Goal: Task Accomplishment & Management: Manage account settings

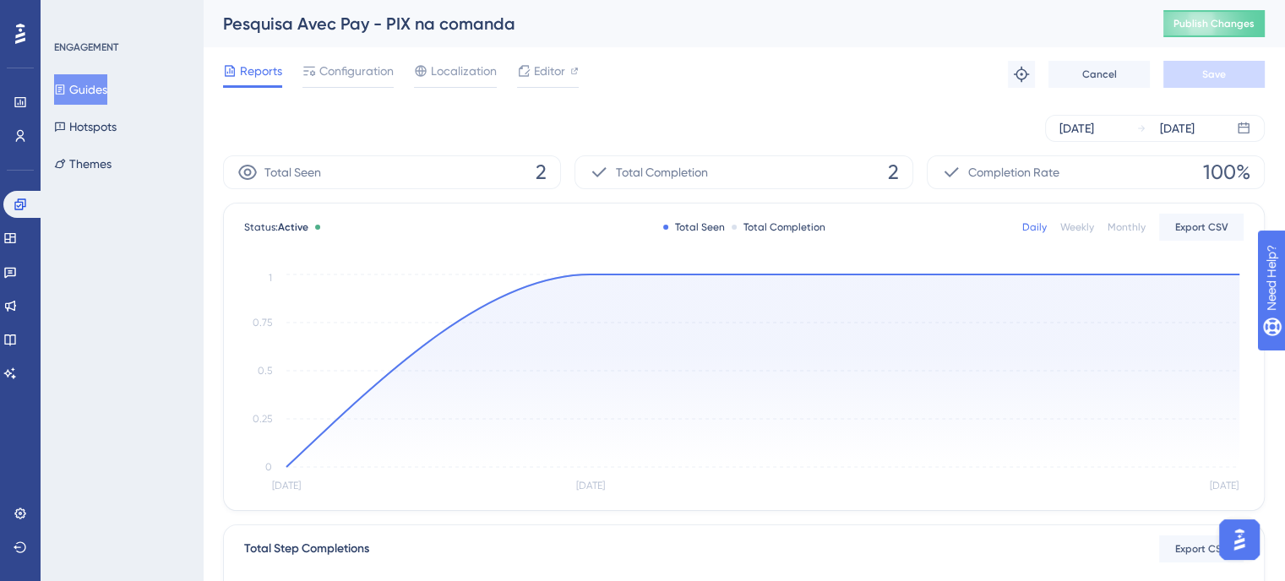
click at [0, 199] on div "Performance Users Engagement Widgets Feedback Product Updates Knowledge Base AI…" at bounding box center [20, 290] width 41 height 581
click at [18, 206] on icon at bounding box center [19, 203] width 11 height 11
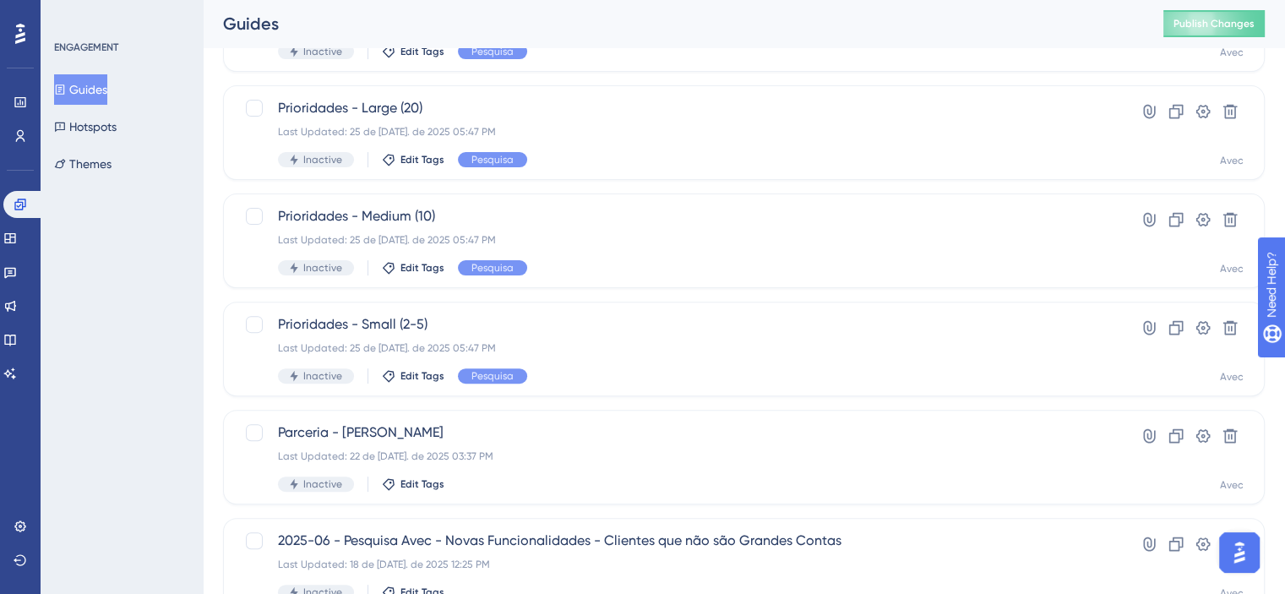
scroll to position [507, 0]
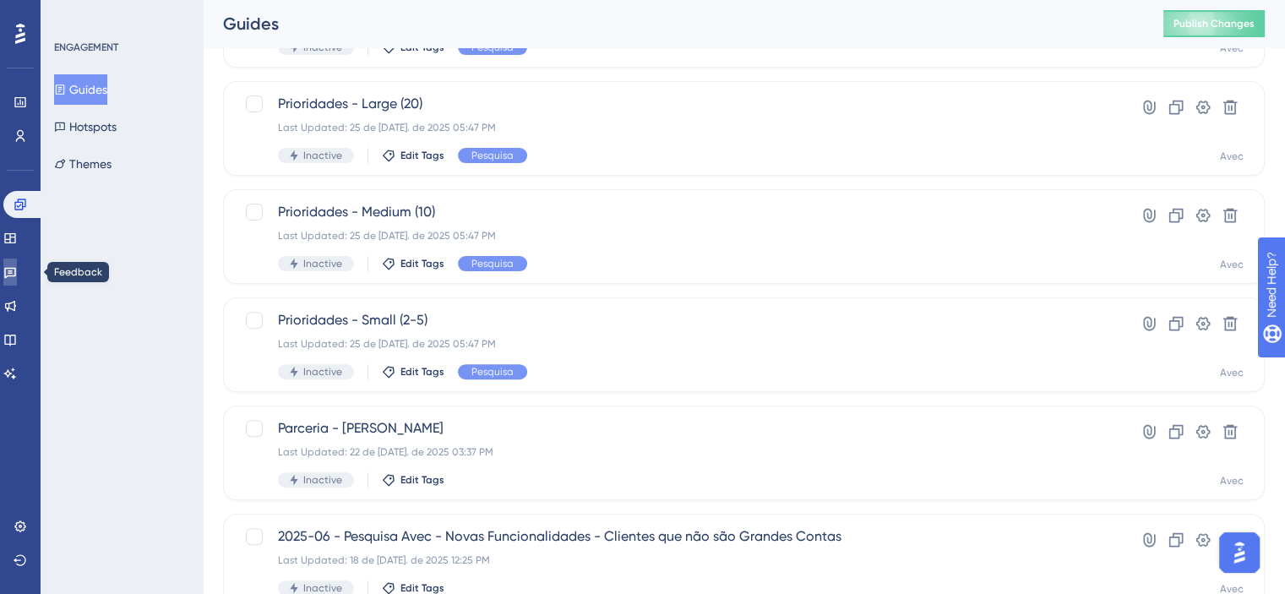
click at [17, 273] on icon at bounding box center [10, 272] width 14 height 14
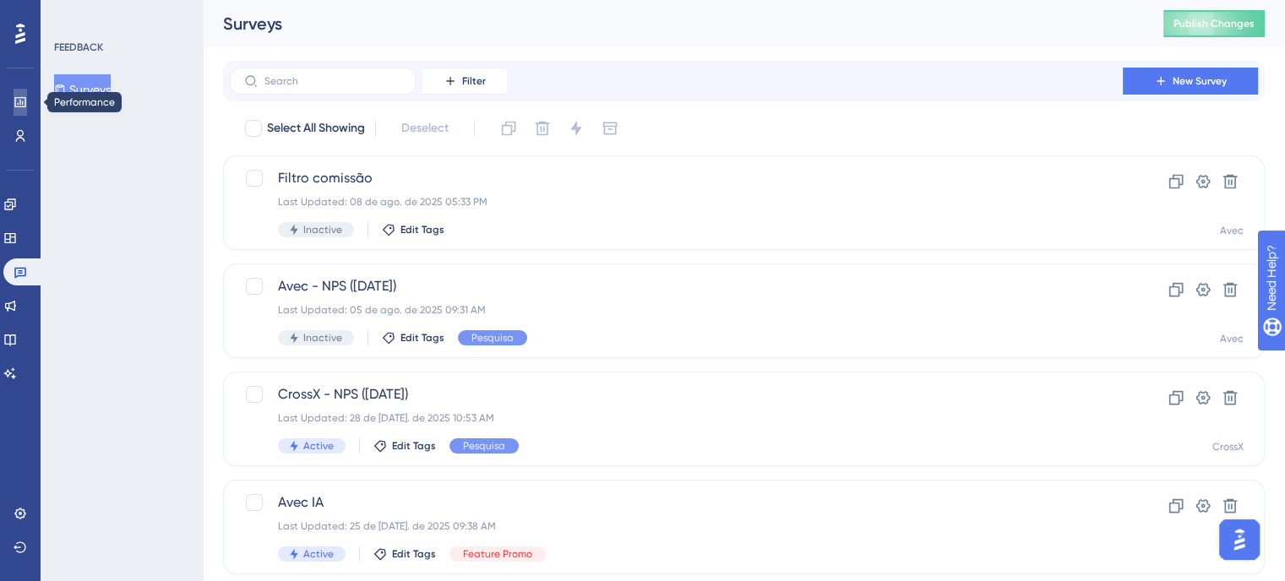
click at [19, 105] on icon at bounding box center [21, 102] width 14 height 14
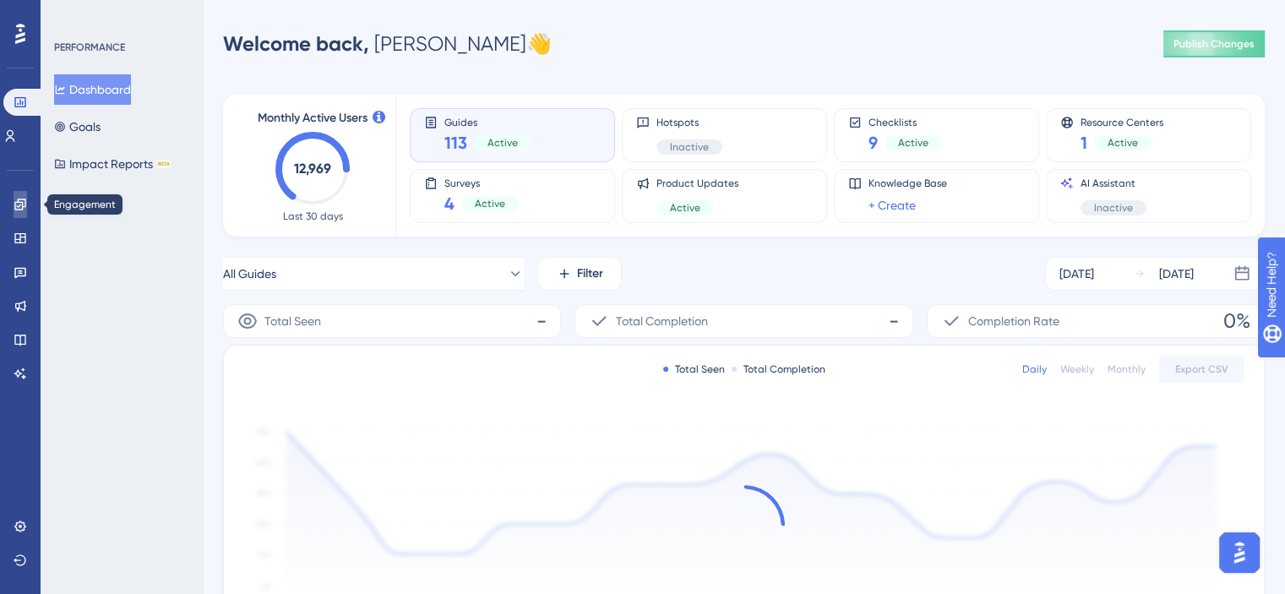
click at [14, 199] on icon at bounding box center [21, 205] width 14 height 14
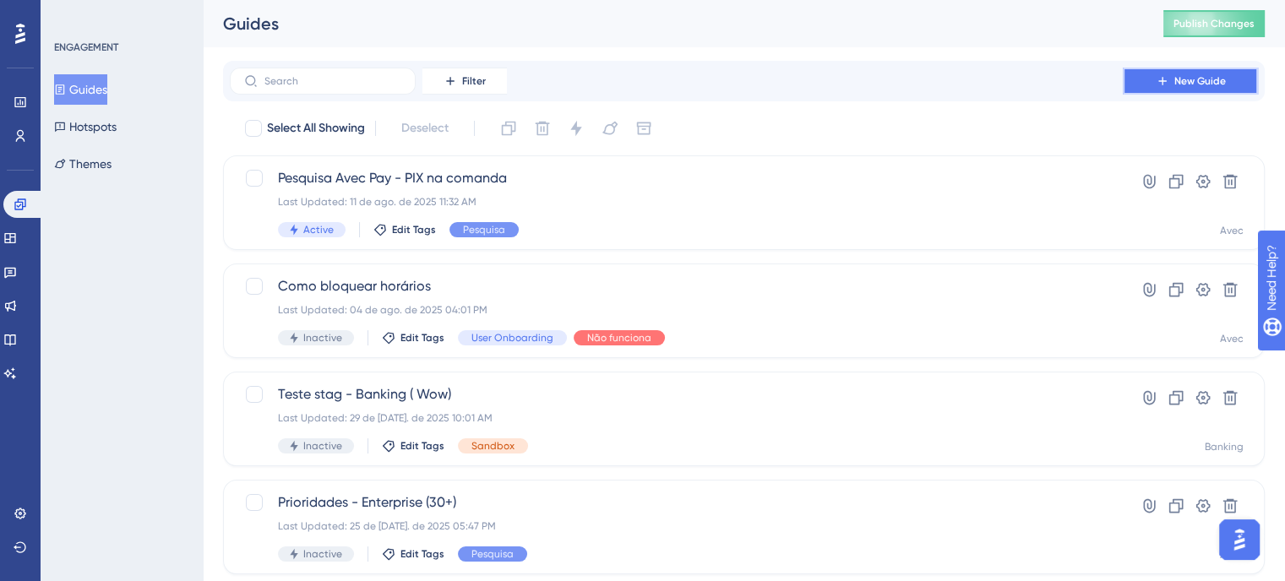
click at [1182, 74] on span "New Guide" at bounding box center [1200, 81] width 52 height 14
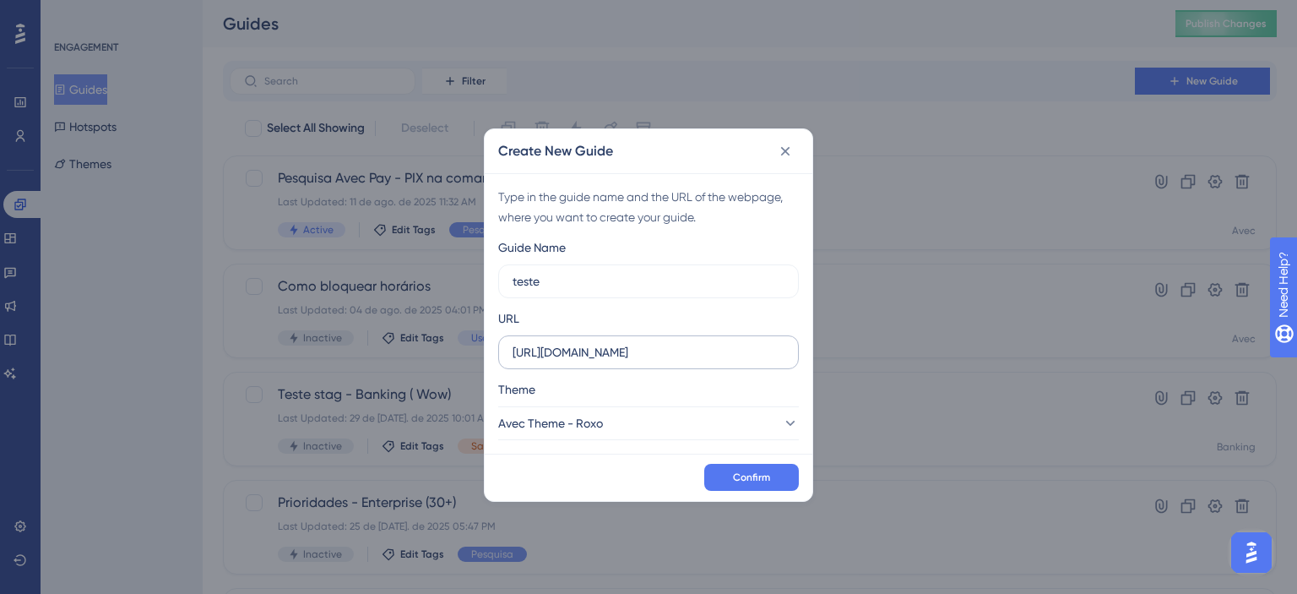
type input "teste"
click at [679, 348] on input "[URL][DOMAIN_NAME]" at bounding box center [649, 352] width 272 height 19
click at [632, 349] on input "[URL][DOMAIN_NAME]" at bounding box center [649, 352] width 272 height 19
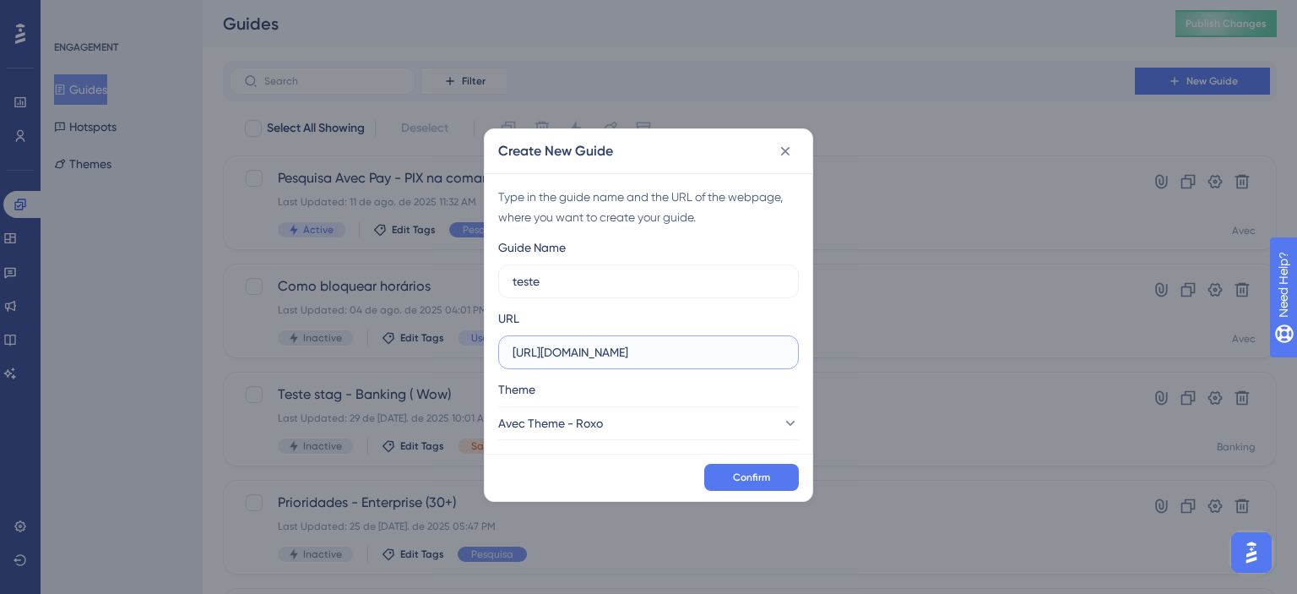
paste input "[DOMAIN_NAME]/admin/financeiro/avecpay"
type input "[URL][DOMAIN_NAME]"
click at [749, 470] on span "Confirm" at bounding box center [751, 477] width 37 height 14
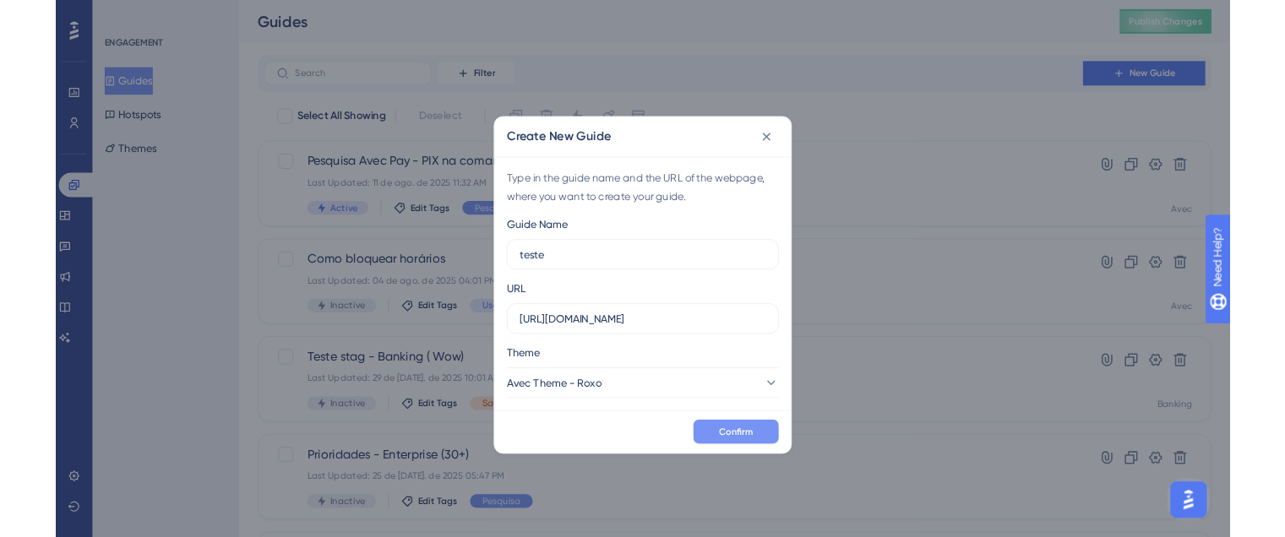
scroll to position [0, 0]
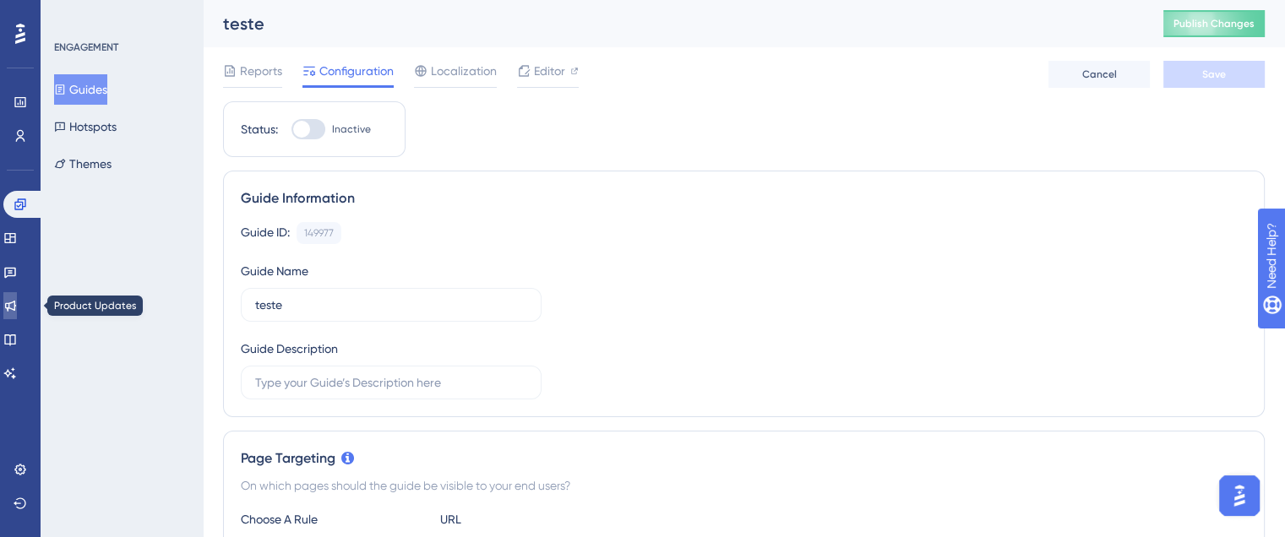
click at [16, 308] on icon at bounding box center [10, 306] width 11 height 11
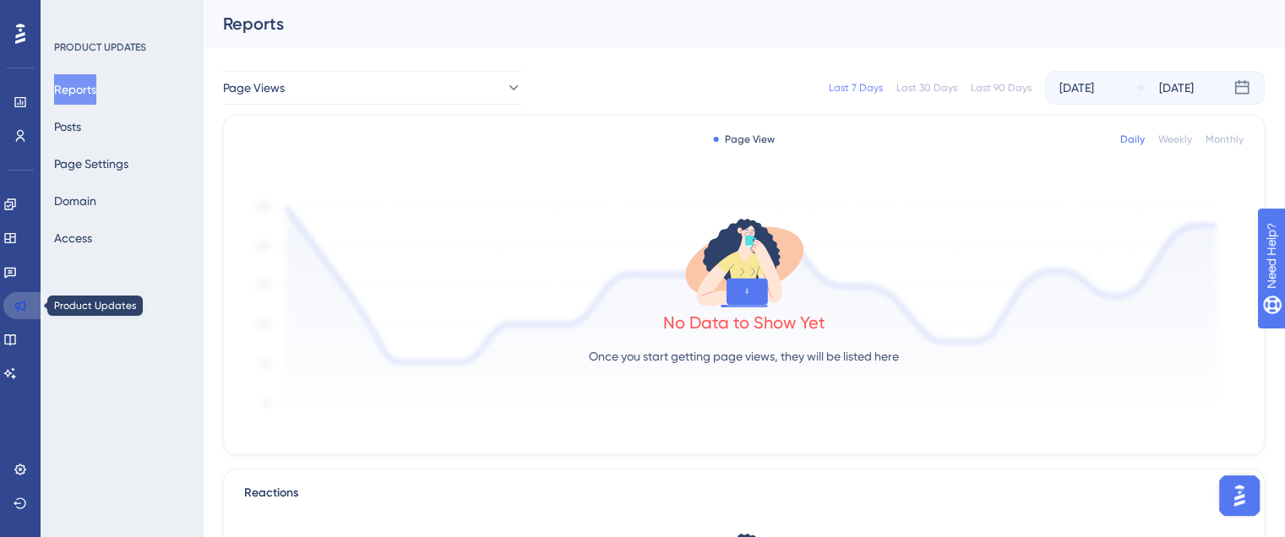
click at [24, 302] on icon at bounding box center [20, 306] width 11 height 11
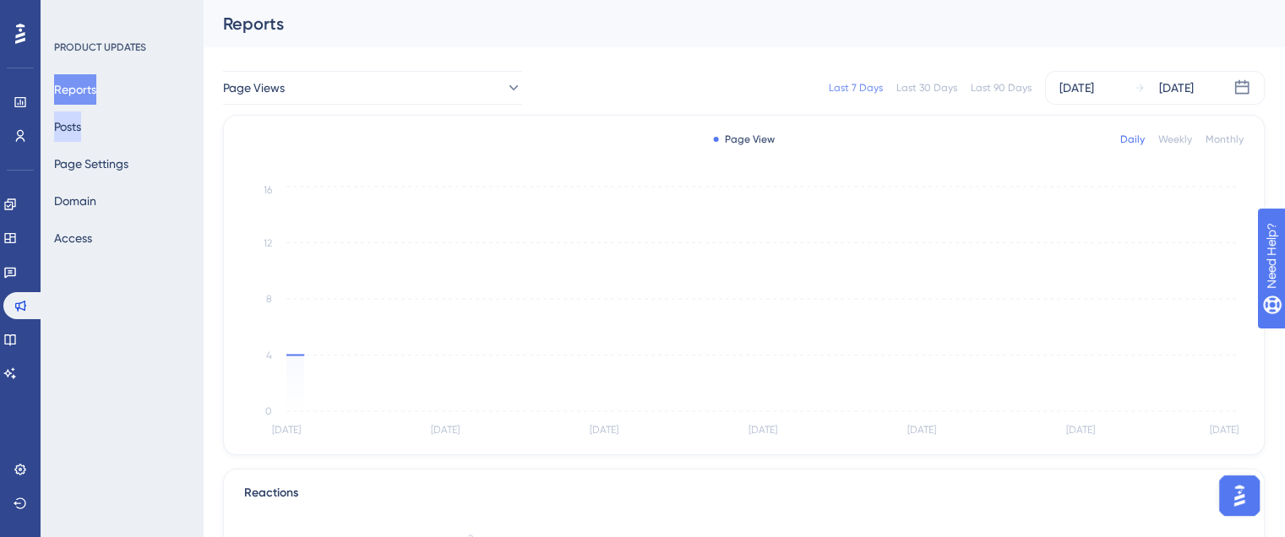
click at [81, 124] on button "Posts" at bounding box center [67, 126] width 27 height 30
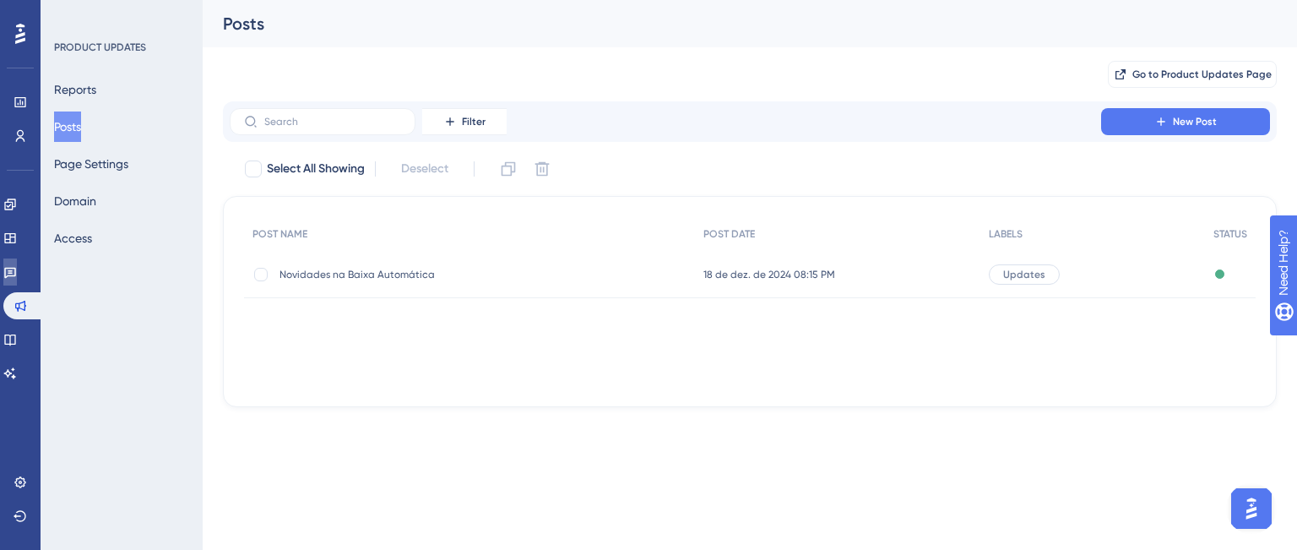
click at [16, 271] on icon at bounding box center [10, 273] width 12 height 11
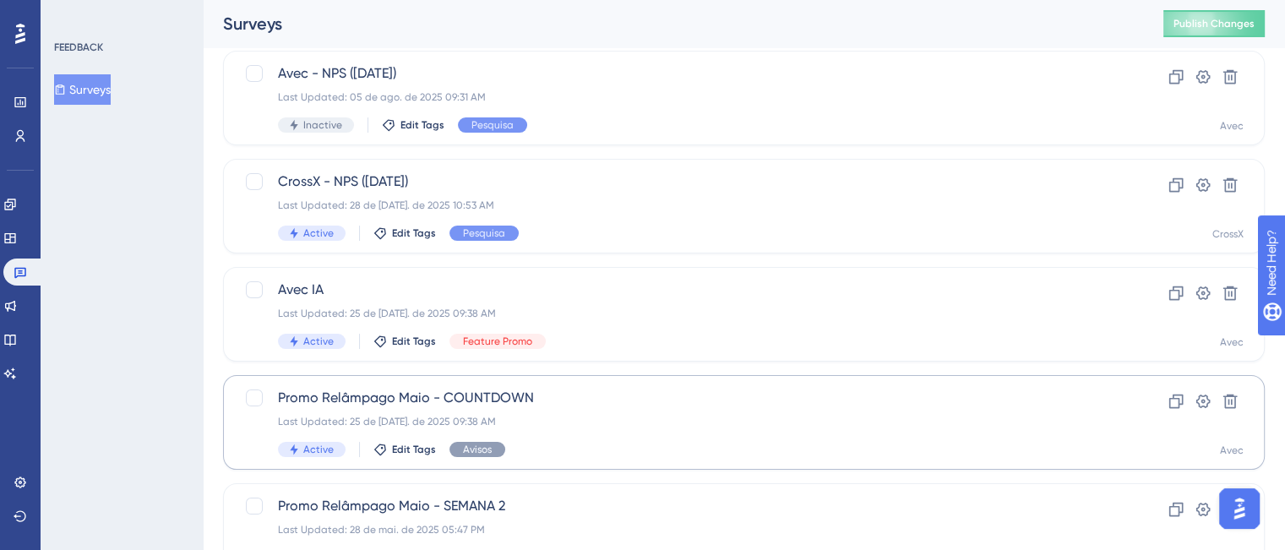
scroll to position [253, 0]
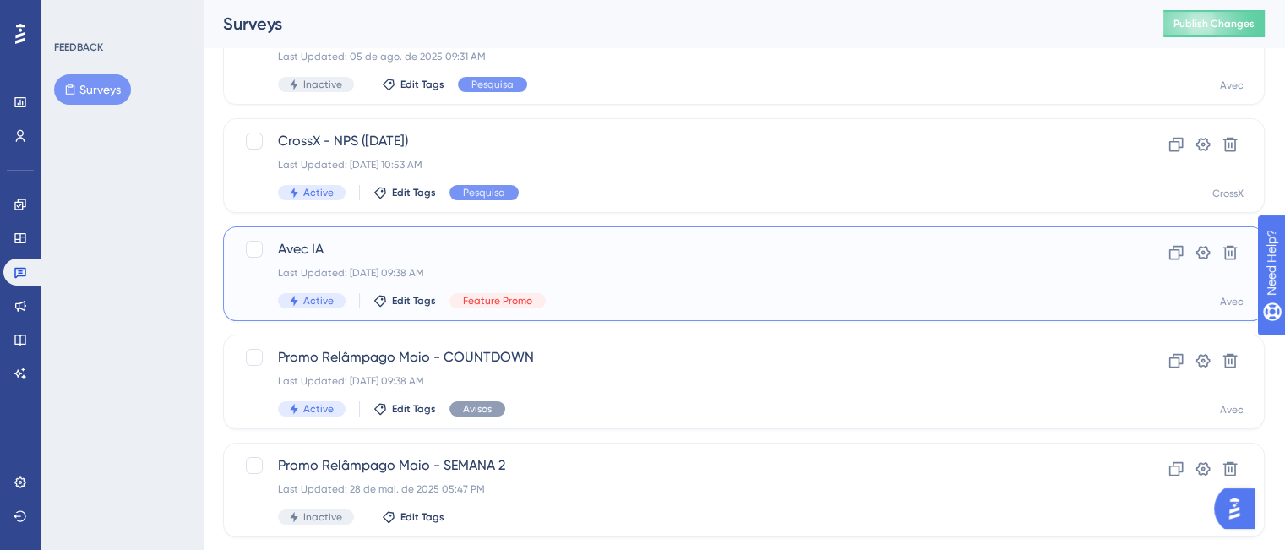
click at [313, 296] on span "Active" at bounding box center [318, 301] width 30 height 14
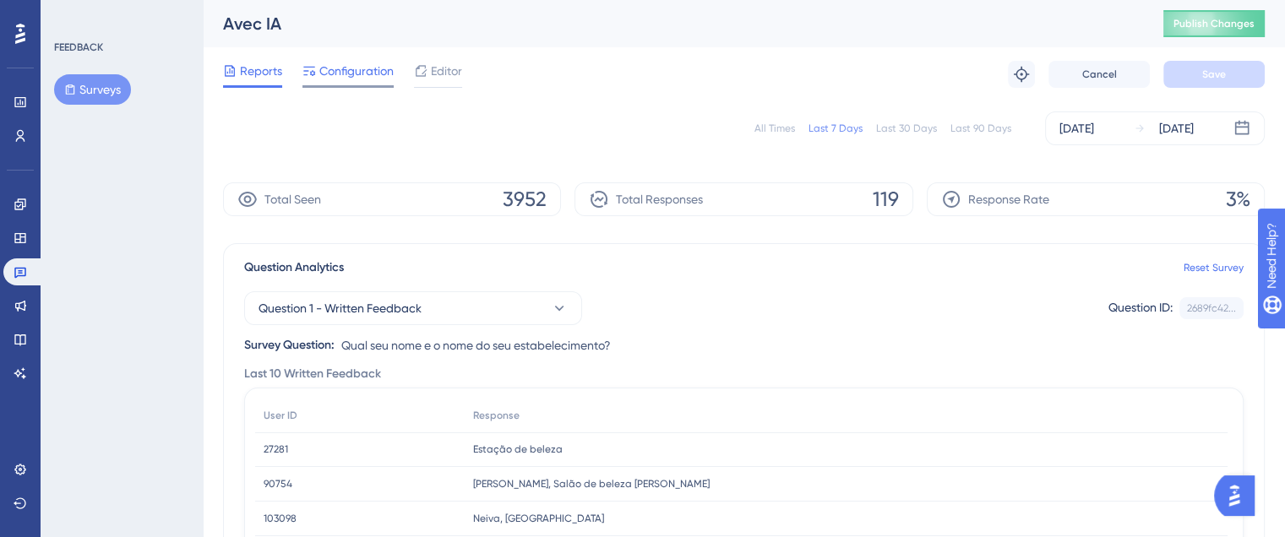
click at [355, 69] on span "Configuration" at bounding box center [356, 71] width 74 height 20
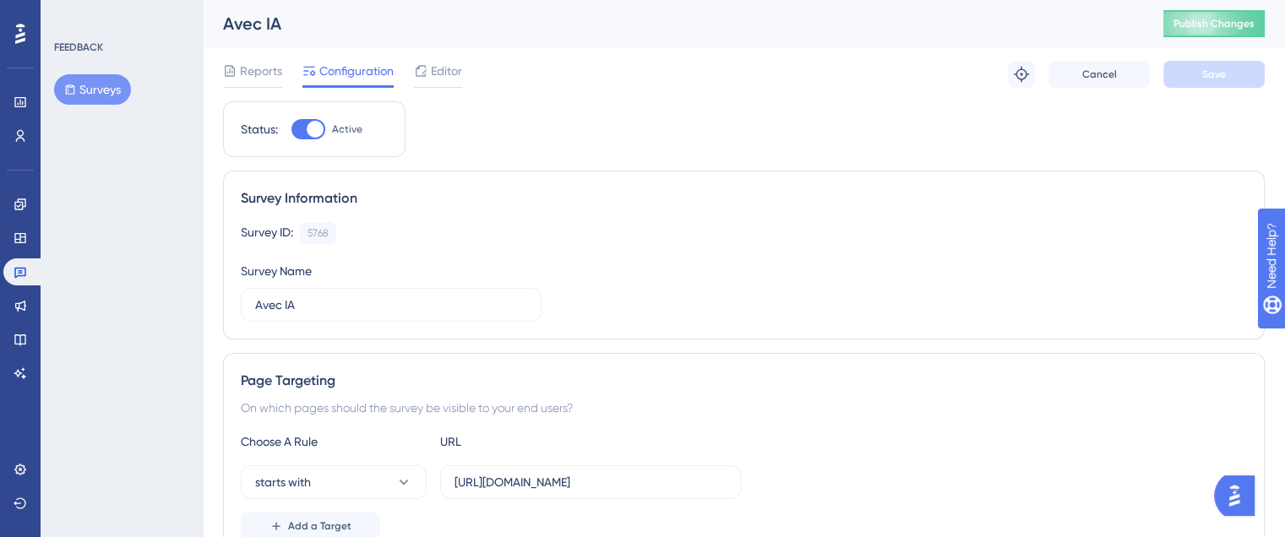
click at [294, 139] on div at bounding box center [308, 129] width 34 height 20
click at [291, 130] on input "Active" at bounding box center [291, 129] width 1 height 1
checkbox input "false"
click at [1199, 75] on button "Save" at bounding box center [1213, 74] width 101 height 27
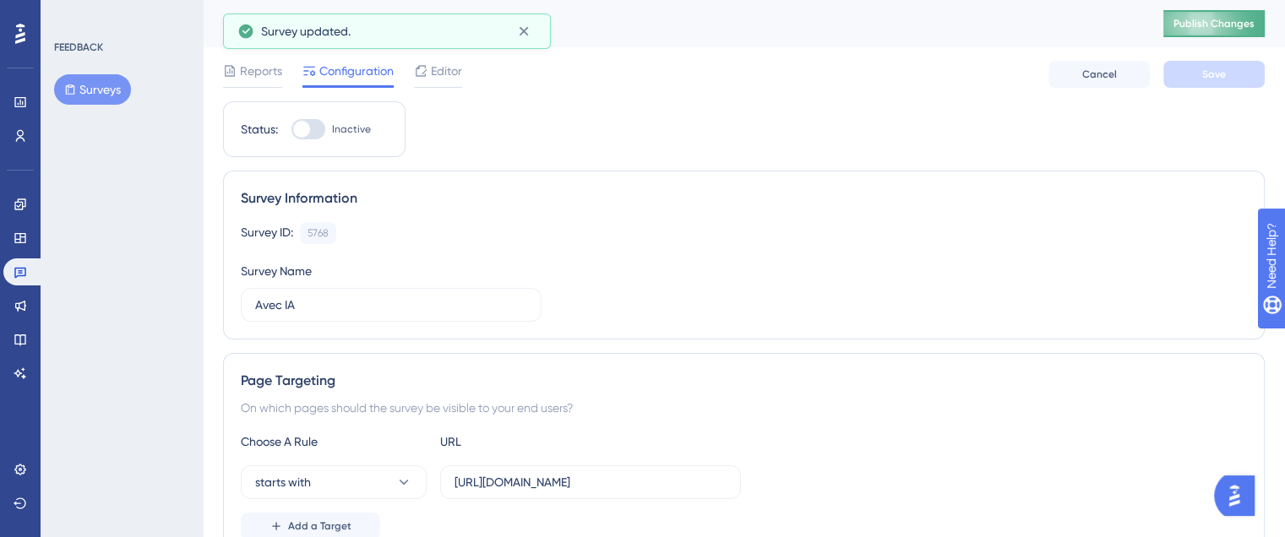
click at [1212, 26] on span "Publish Changes" at bounding box center [1213, 24] width 81 height 14
click at [19, 280] on link at bounding box center [23, 271] width 41 height 27
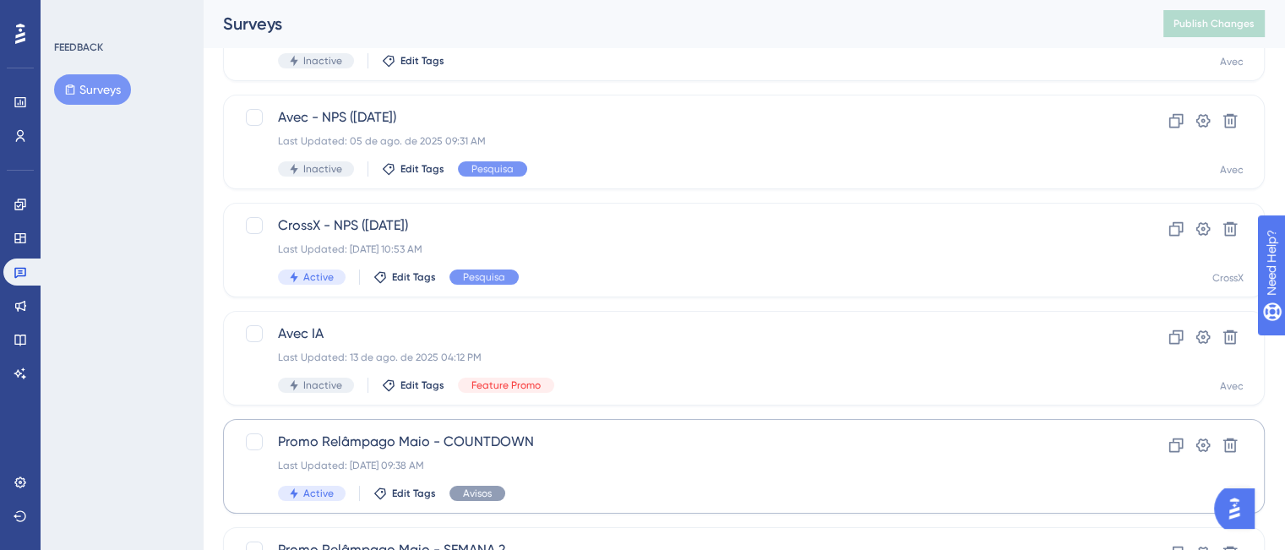
scroll to position [253, 0]
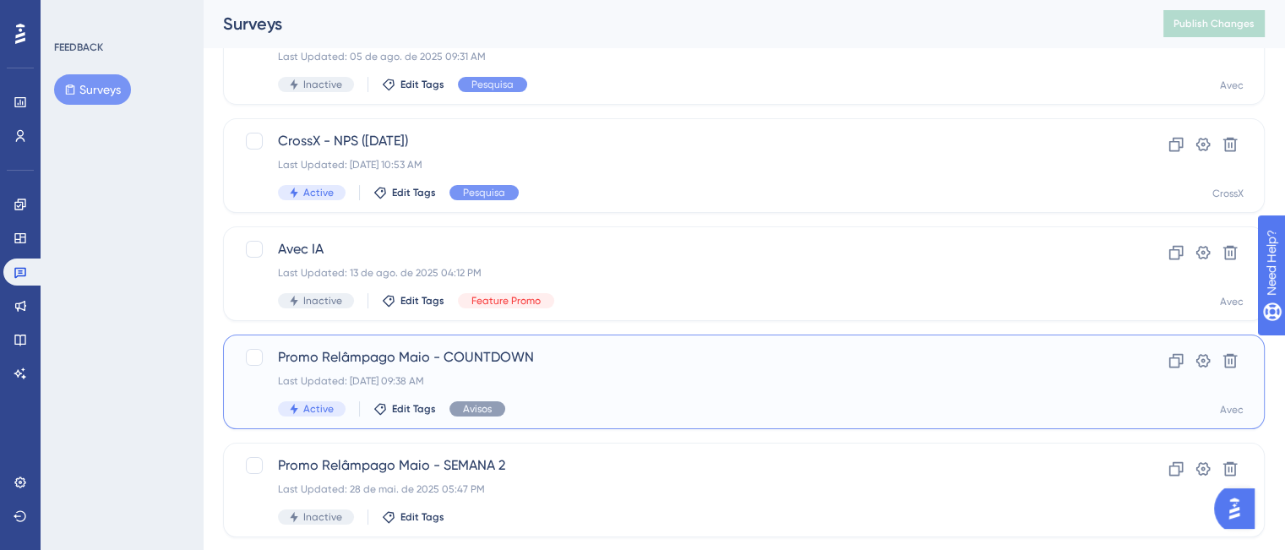
click at [530, 377] on div "Last Updated: 25 de [DATE]. de 2025 09:38 AM" at bounding box center [676, 381] width 796 height 14
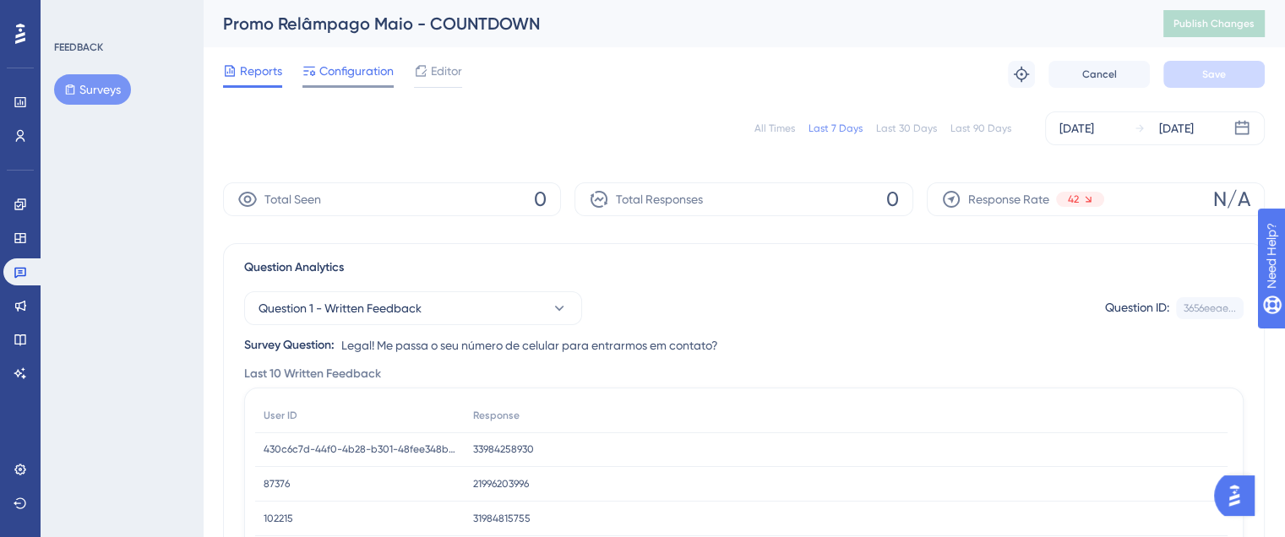
click at [357, 62] on span "Configuration" at bounding box center [356, 71] width 74 height 20
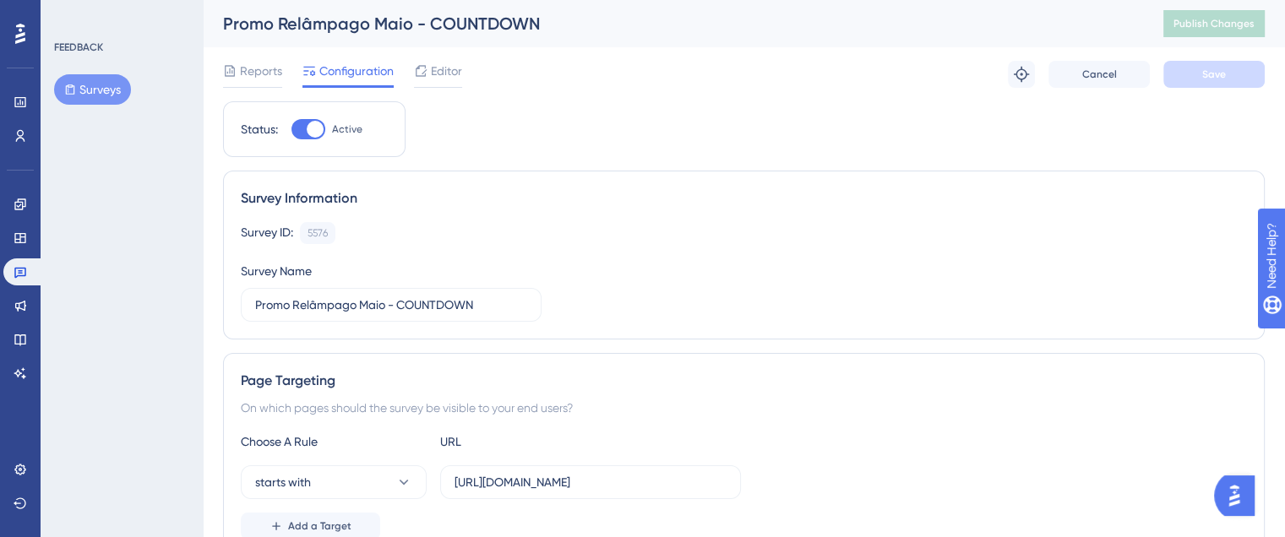
click at [293, 122] on div at bounding box center [308, 129] width 34 height 20
click at [291, 129] on input "Active" at bounding box center [291, 129] width 1 height 1
checkbox input "false"
click at [1204, 61] on button "Save" at bounding box center [1213, 74] width 101 height 27
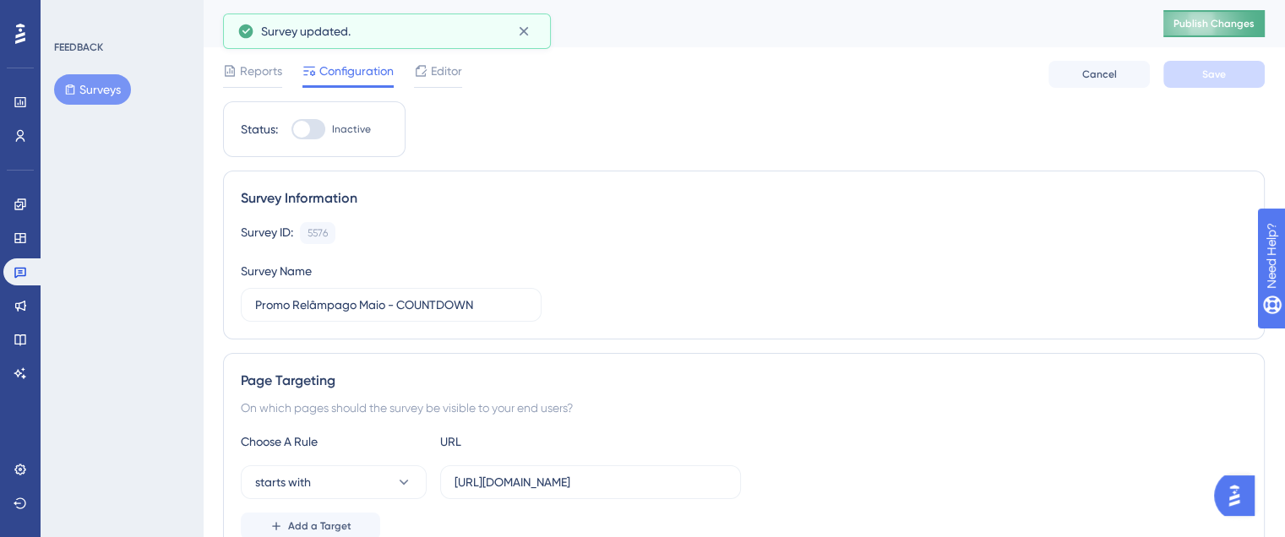
click at [1206, 25] on span "Publish Changes" at bounding box center [1213, 24] width 81 height 14
click at [17, 275] on icon at bounding box center [21, 272] width 14 height 14
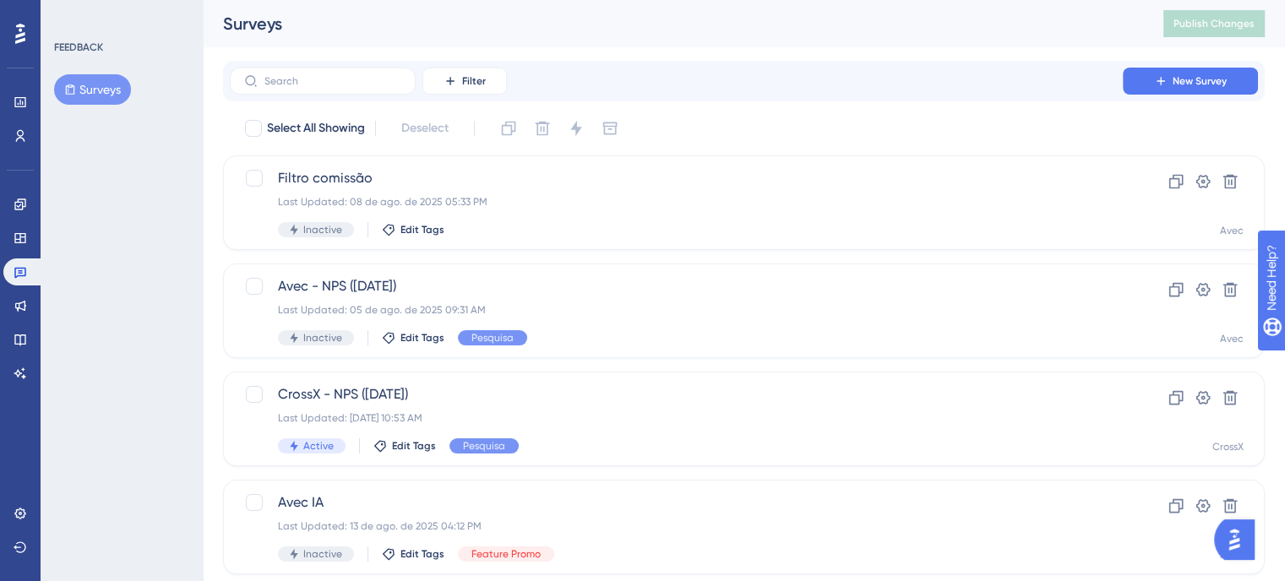
click at [1243, 541] on img "Open AI Assistant Launcher" at bounding box center [1234, 540] width 30 height 30
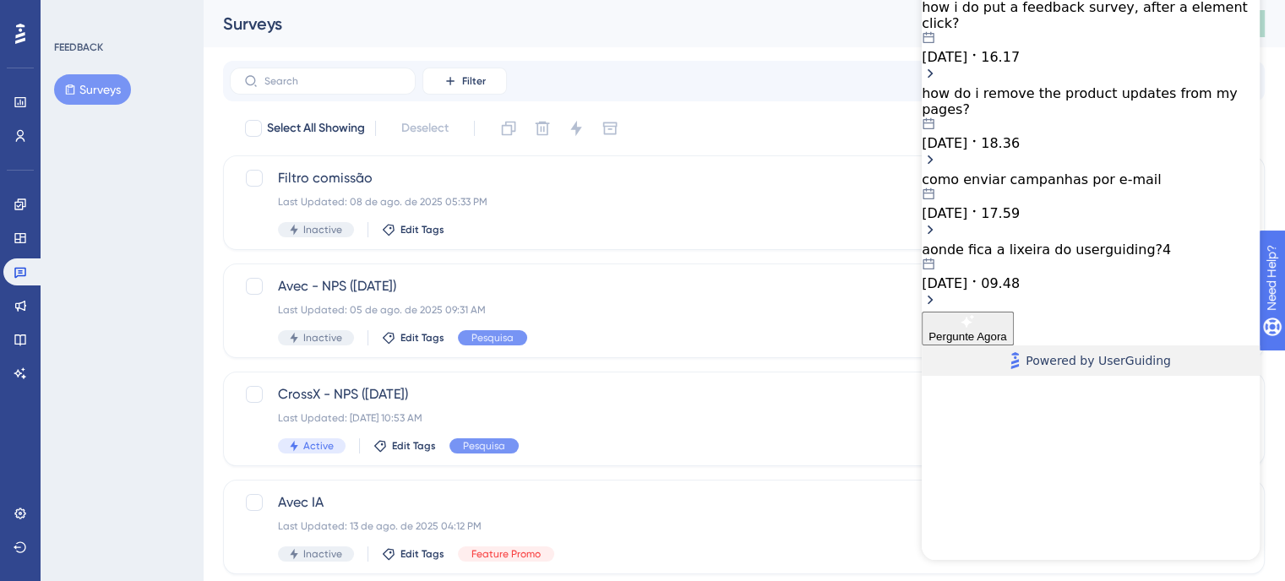
click at [1048, 371] on span "Powered by UserGuiding" at bounding box center [1097, 361] width 145 height 20
click at [1155, 135] on div "05.08.2025 18.36" at bounding box center [1090, 134] width 338 height 34
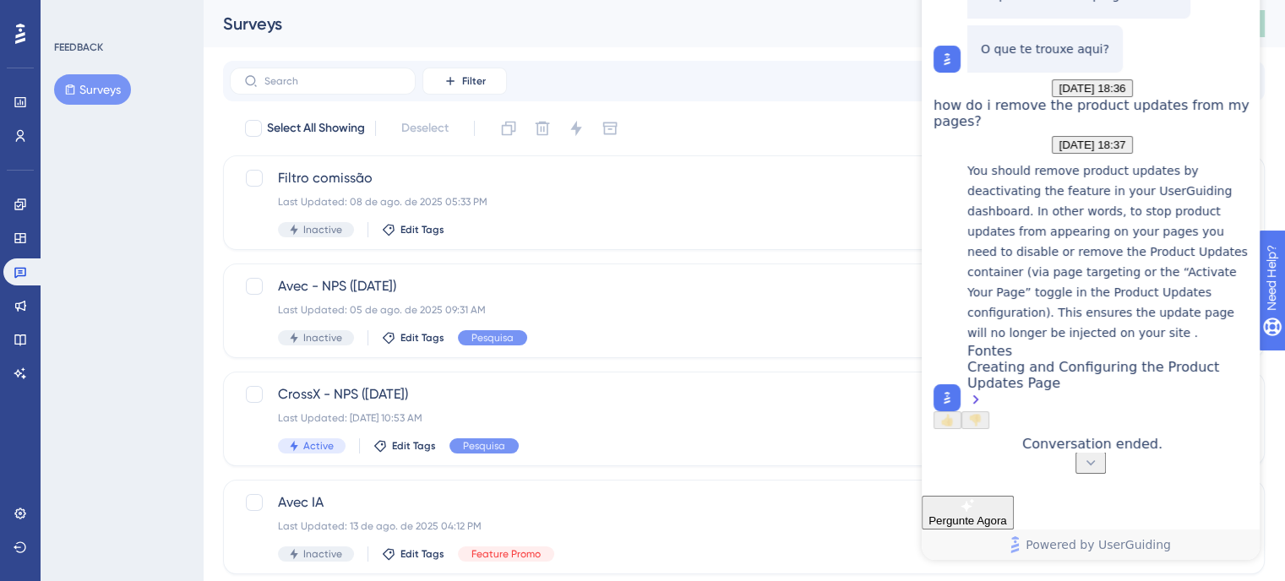
scroll to position [363, 0]
click at [1016, 374] on div "Creating and Configuring the Product Updates Page" at bounding box center [1109, 385] width 284 height 52
click at [1011, 367] on div "Creating and Configuring the Product Updates Page" at bounding box center [1109, 385] width 284 height 52
click at [984, 391] on icon at bounding box center [975, 399] width 17 height 17
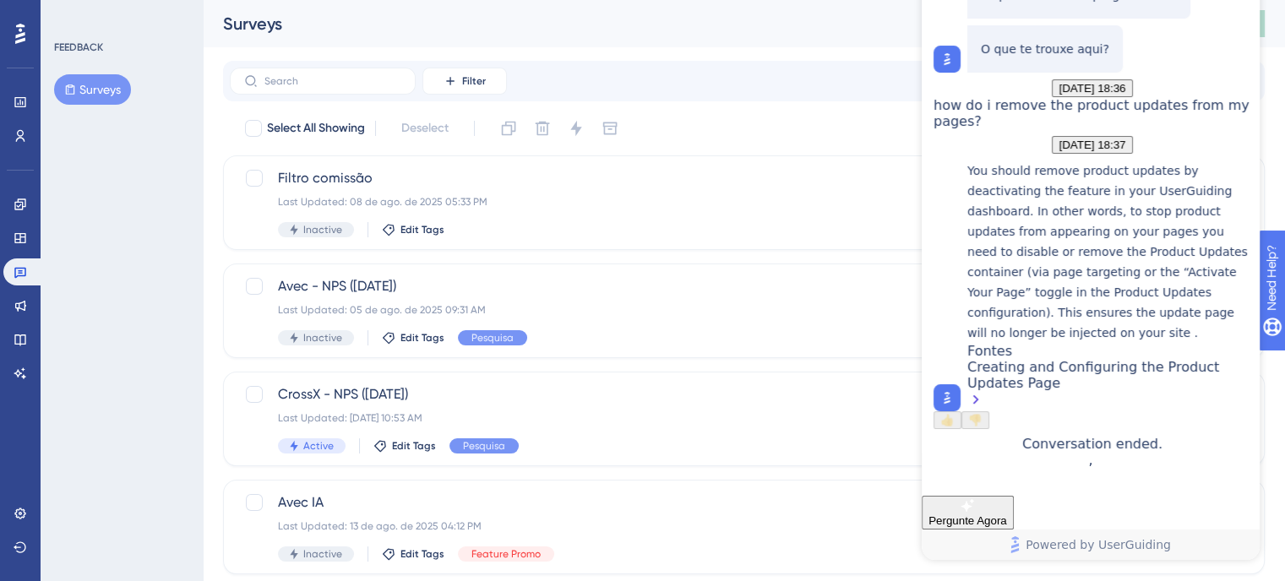
click at [1054, 365] on div "Creating and Configuring the Product Updates Page" at bounding box center [1109, 385] width 284 height 52
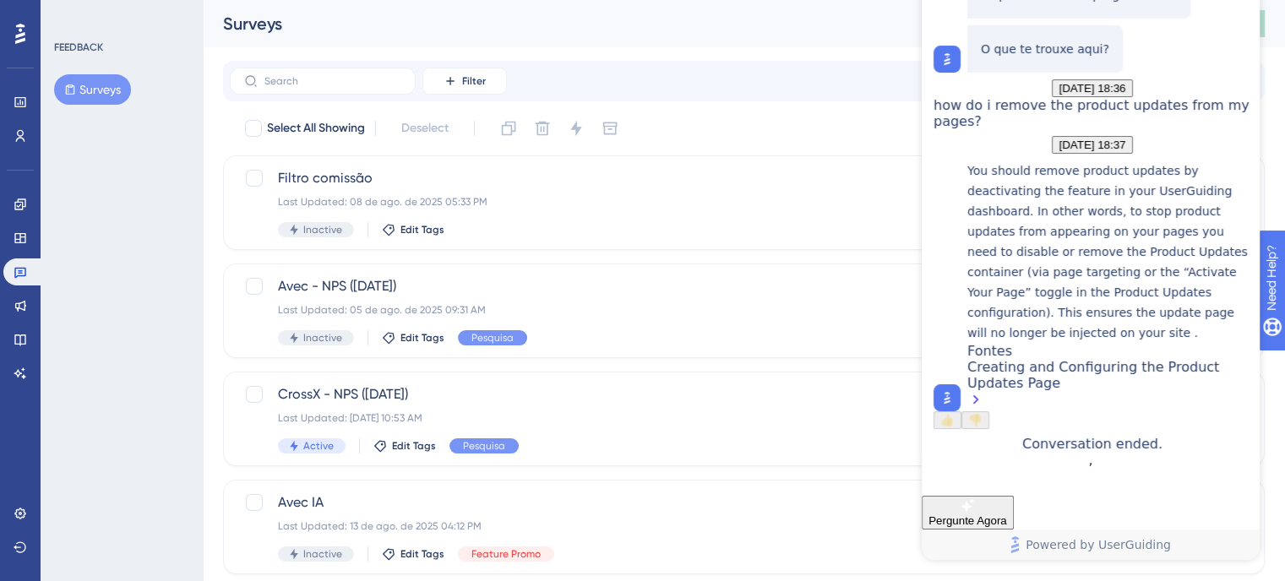
drag, startPoint x: 1060, startPoint y: 368, endPoint x: 1066, endPoint y: 161, distance: 207.0
click at [1112, 205] on p "You should remove product updates by deactivating the feature in your UserGuidi…" at bounding box center [1109, 251] width 284 height 182
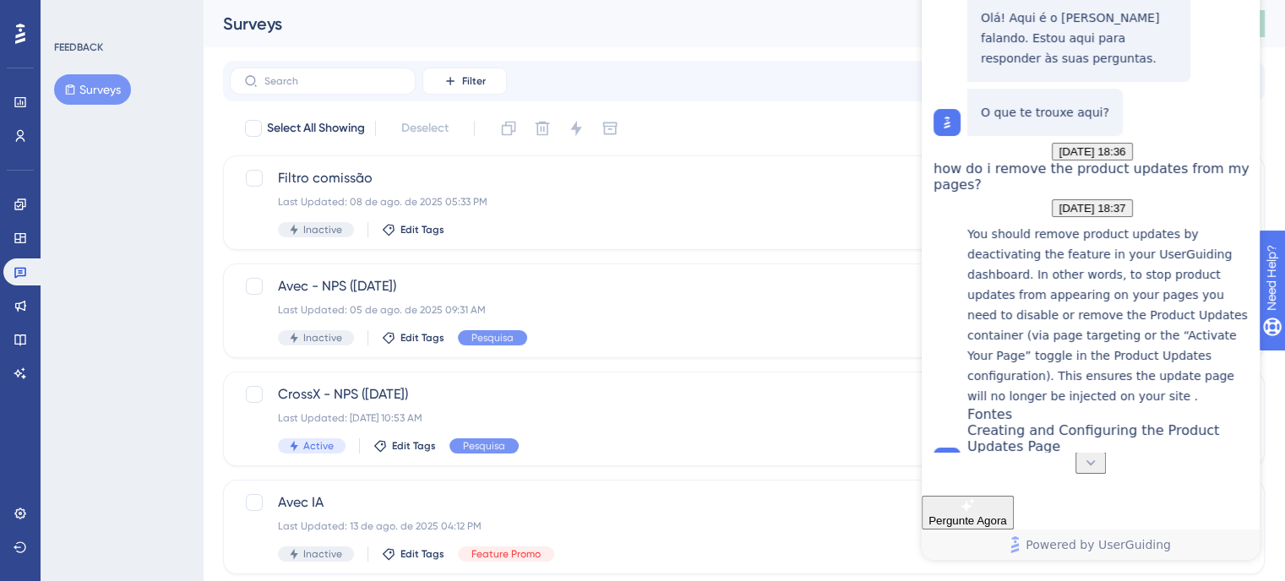
scroll to position [0, 0]
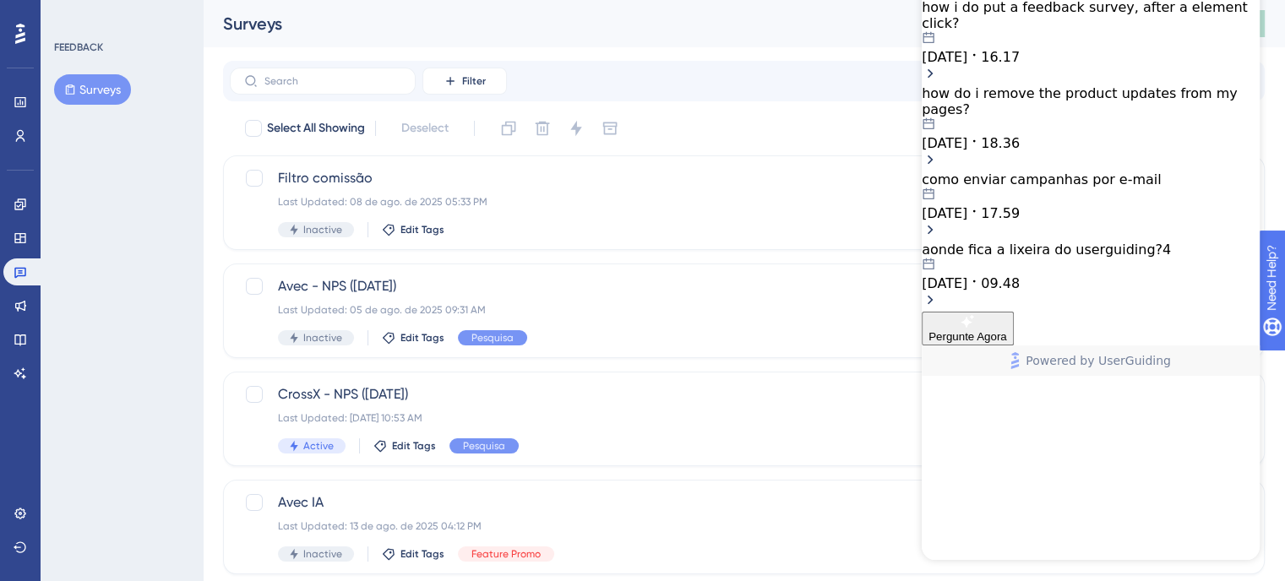
click at [1071, 188] on div "como enviar campanhas por e-mail" at bounding box center [1090, 179] width 338 height 16
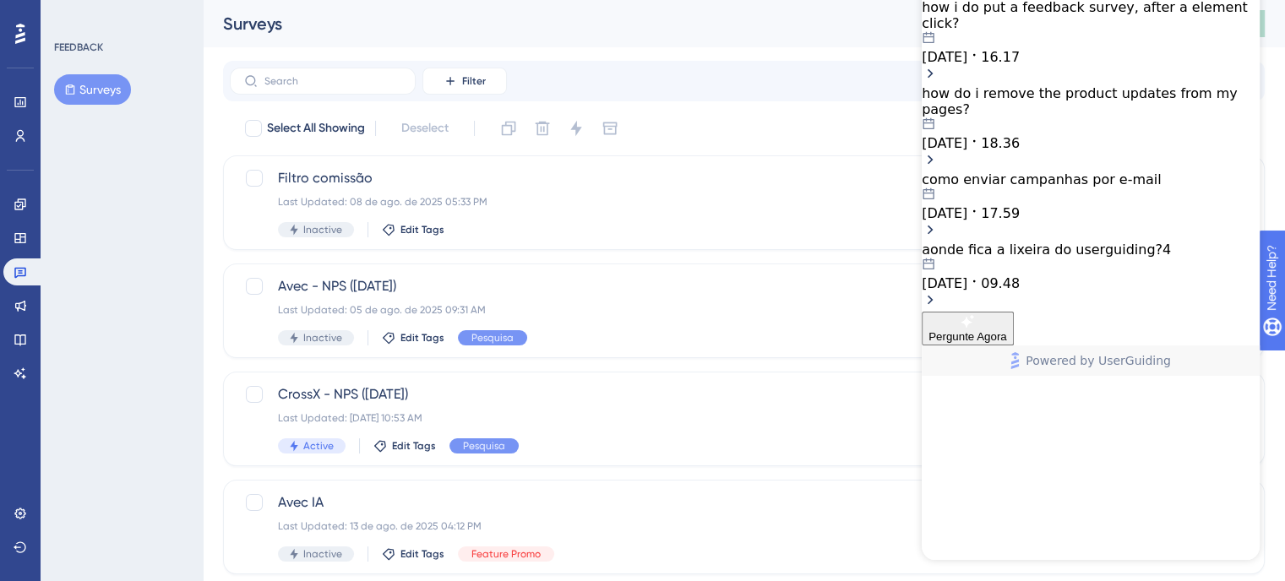
click at [1112, 258] on div "aonde fica a lixeira do userguiding?4" at bounding box center [1090, 250] width 338 height 16
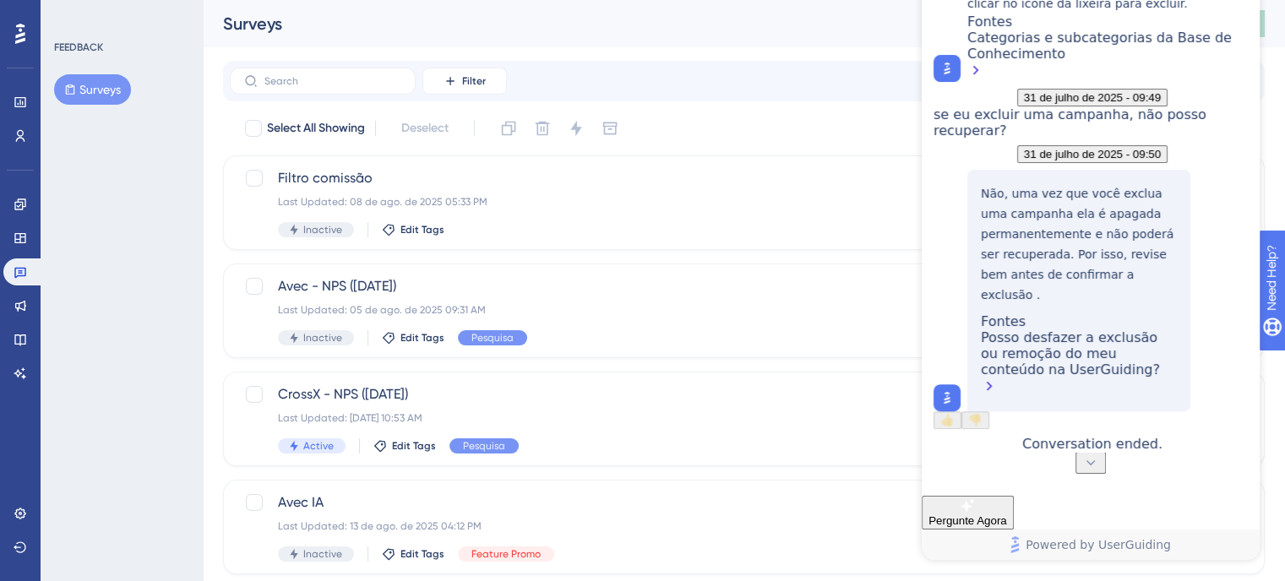
scroll to position [669, 0]
click at [1087, 338] on div "Posso desfazer a exclusão ou remoção do meu conteúdo na UserGuiding?" at bounding box center [1079, 363] width 196 height 68
click at [1126, 359] on div "Posso desfazer a exclusão ou remoção do meu conteúdo na UserGuiding?" at bounding box center [1079, 363] width 196 height 68
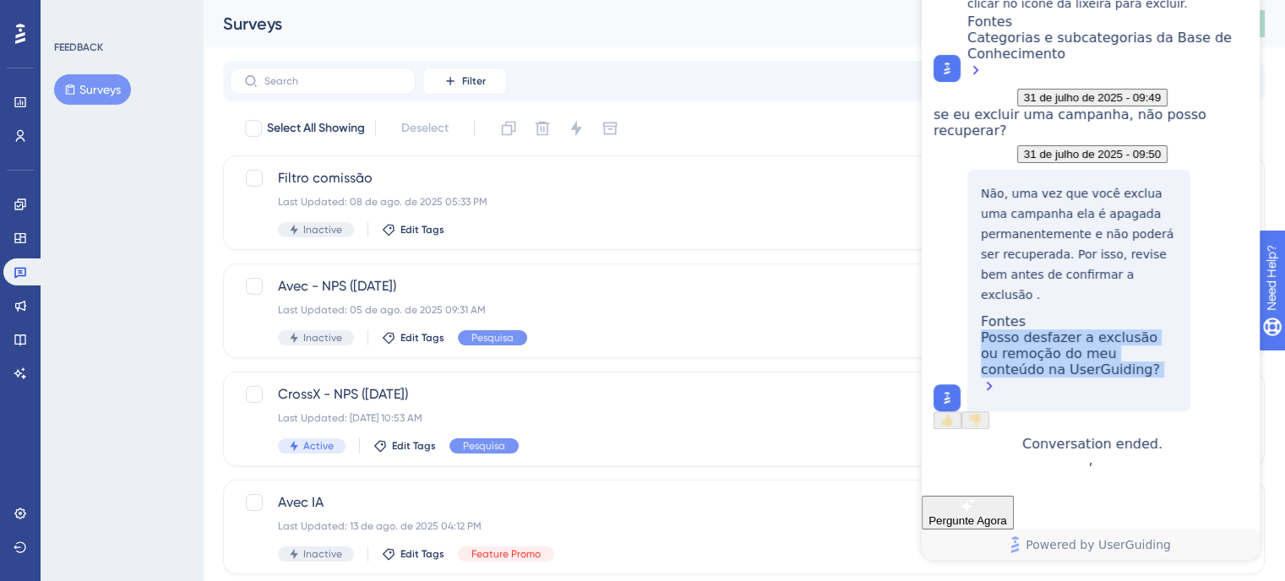
click at [1126, 359] on div "Posso desfazer a exclusão ou remoção do meu conteúdo na UserGuiding?" at bounding box center [1079, 363] width 196 height 68
copy div "Posso desfazer a exclusão ou remoção do meu conteúdo na UserGuiding?"
click at [10, 203] on link at bounding box center [20, 204] width 34 height 27
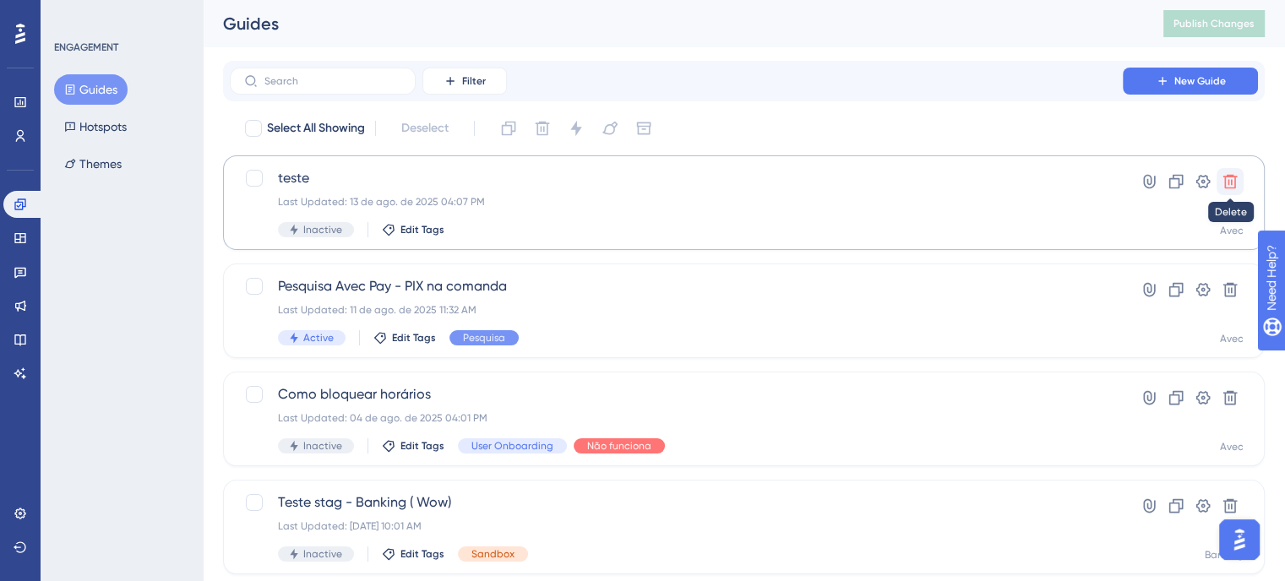
click at [1225, 181] on icon at bounding box center [1230, 182] width 14 height 14
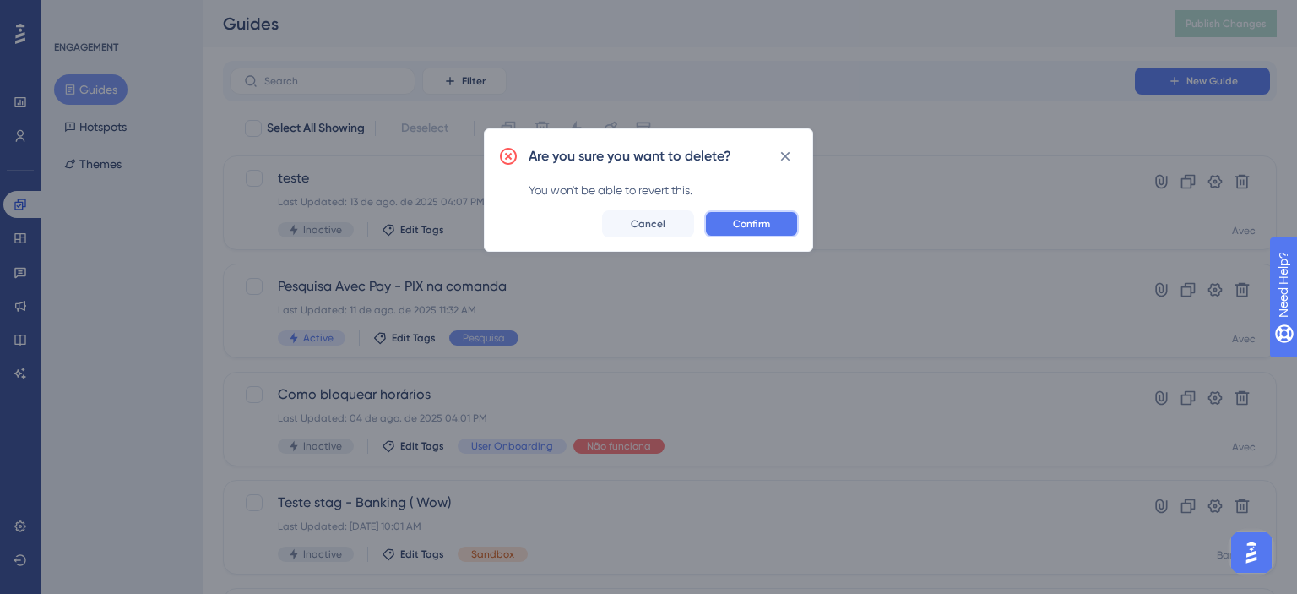
click at [769, 229] on span "Confirm" at bounding box center [751, 224] width 37 height 14
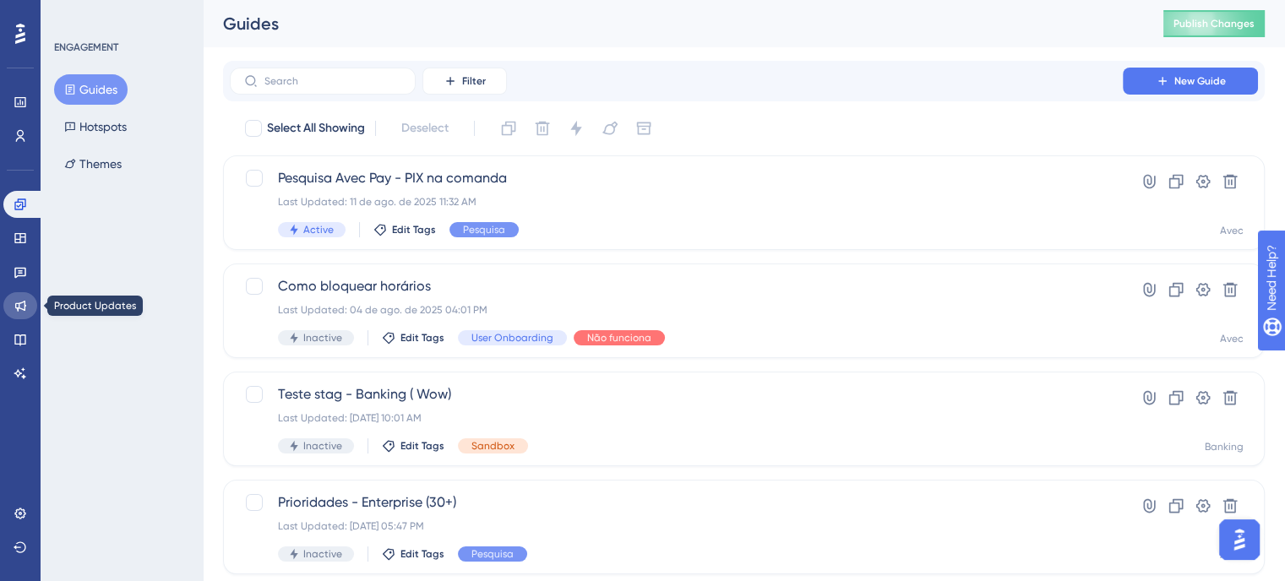
click at [19, 299] on icon at bounding box center [21, 306] width 14 height 14
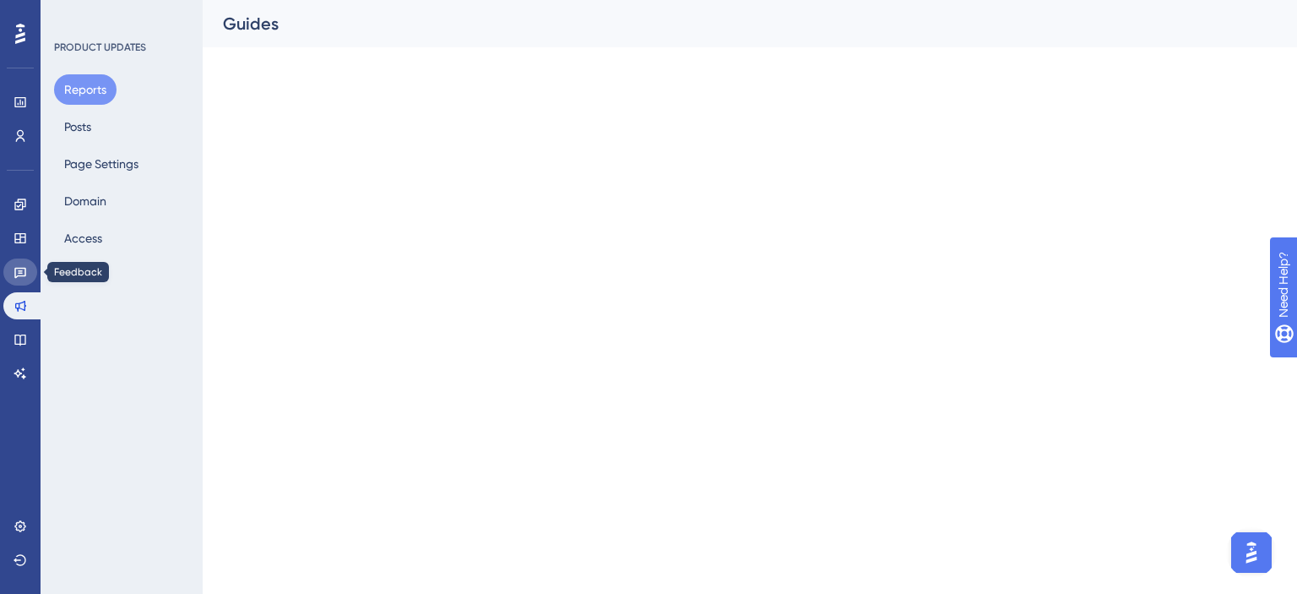
click at [19, 272] on icon at bounding box center [21, 272] width 14 height 14
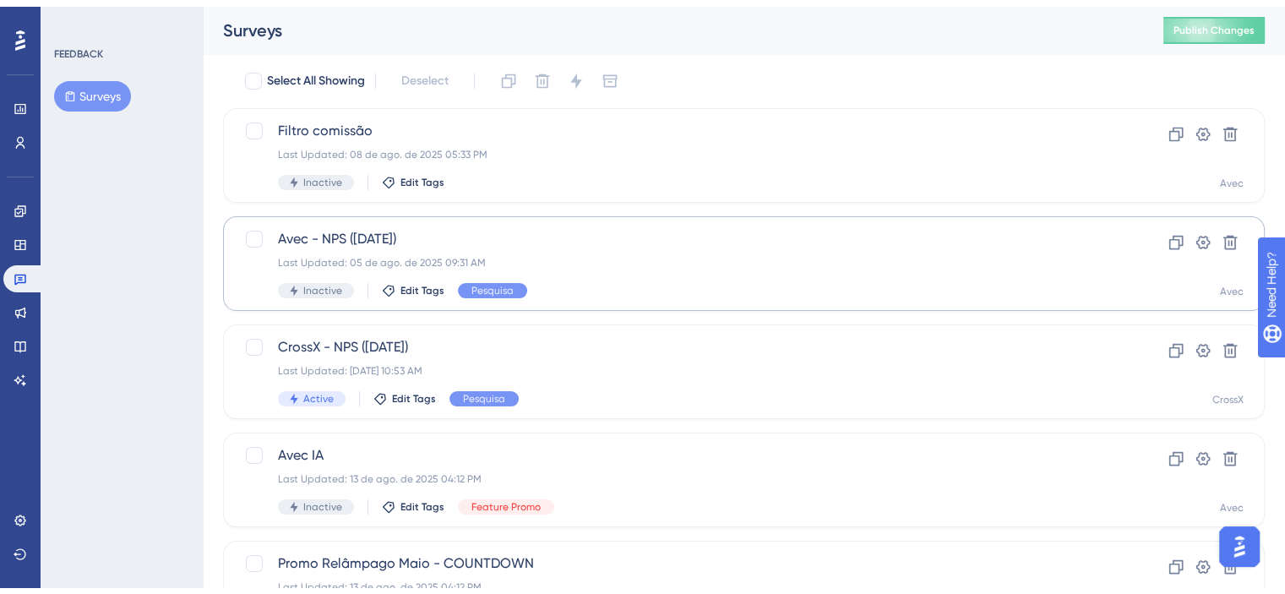
scroll to position [84, 0]
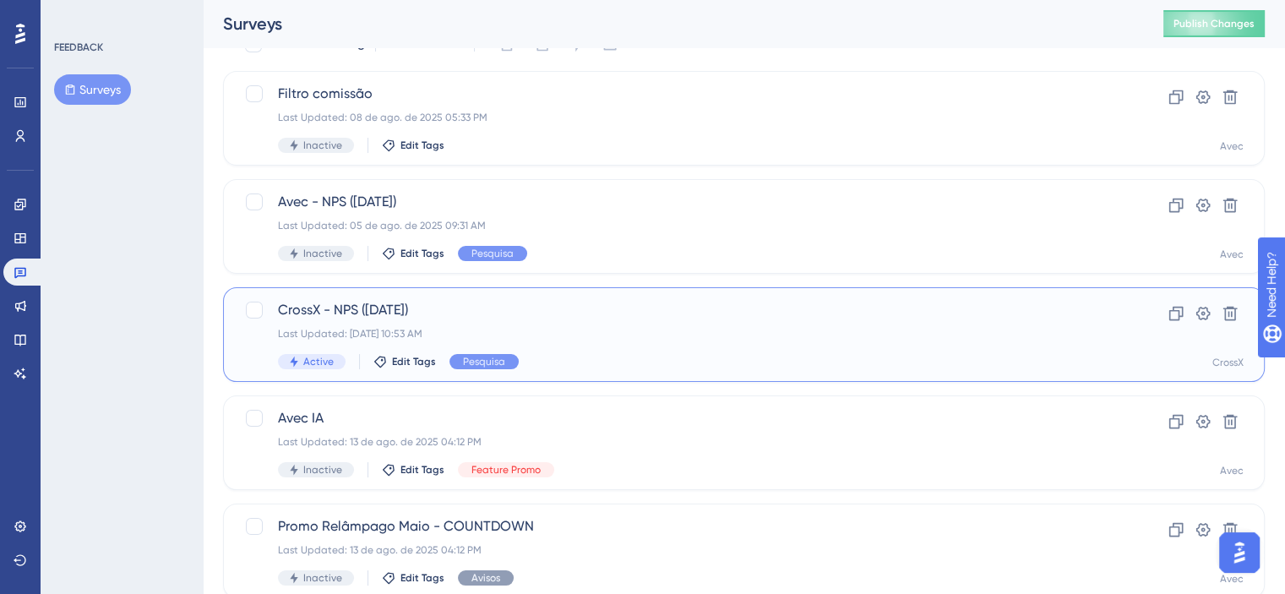
click at [314, 364] on span "Active" at bounding box center [318, 362] width 30 height 14
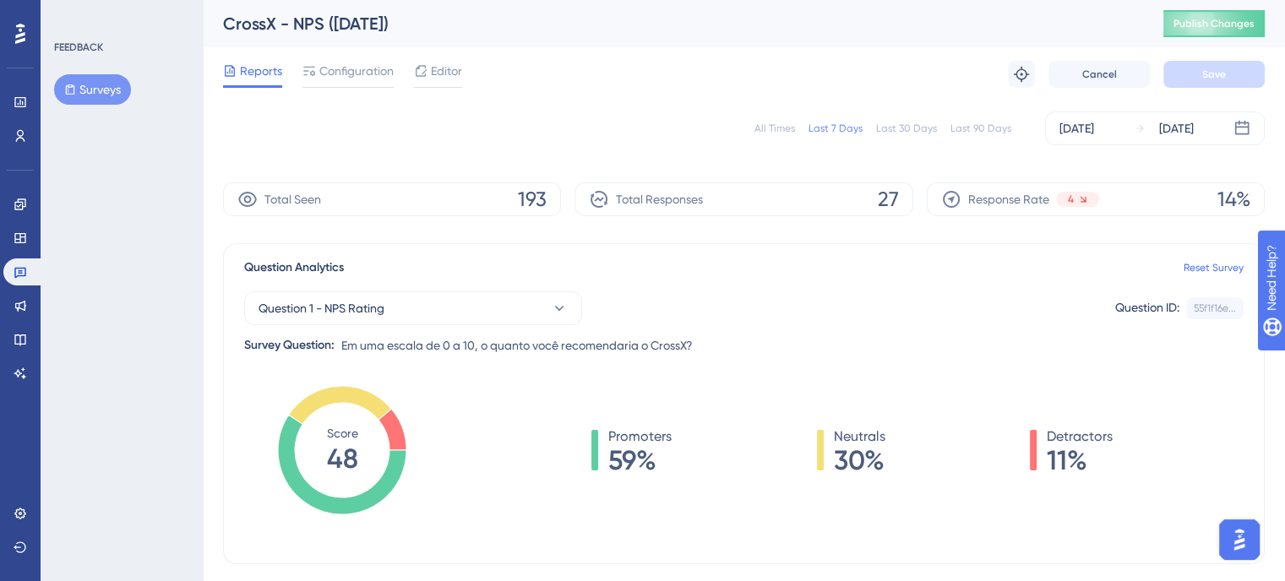
click at [772, 134] on div "All Times" at bounding box center [774, 129] width 41 height 14
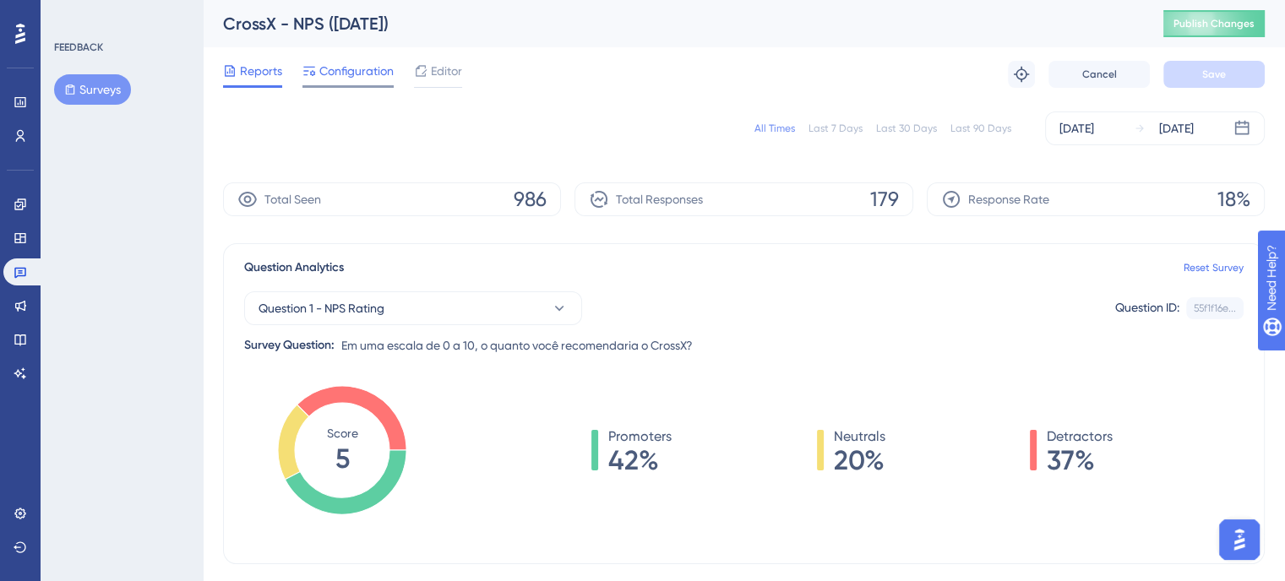
click at [370, 75] on span "Configuration" at bounding box center [356, 71] width 74 height 20
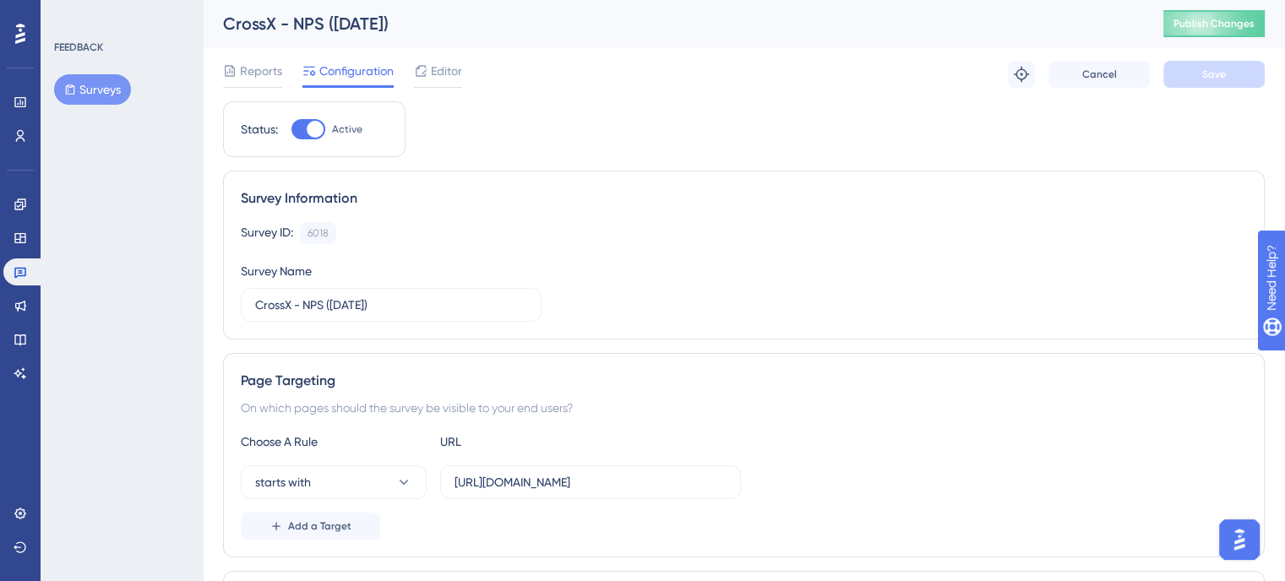
click at [306, 133] on div at bounding box center [308, 129] width 34 height 20
click at [291, 130] on input "Active" at bounding box center [291, 129] width 1 height 1
checkbox input "false"
click at [1209, 72] on span "Save" at bounding box center [1214, 75] width 24 height 14
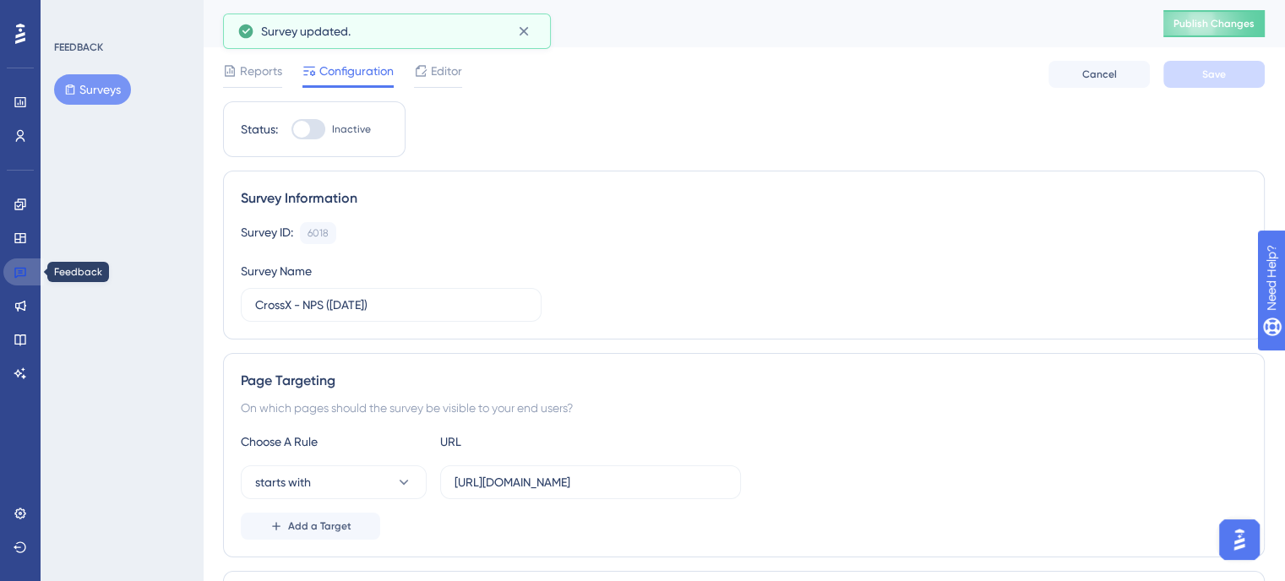
click at [14, 279] on link at bounding box center [23, 271] width 41 height 27
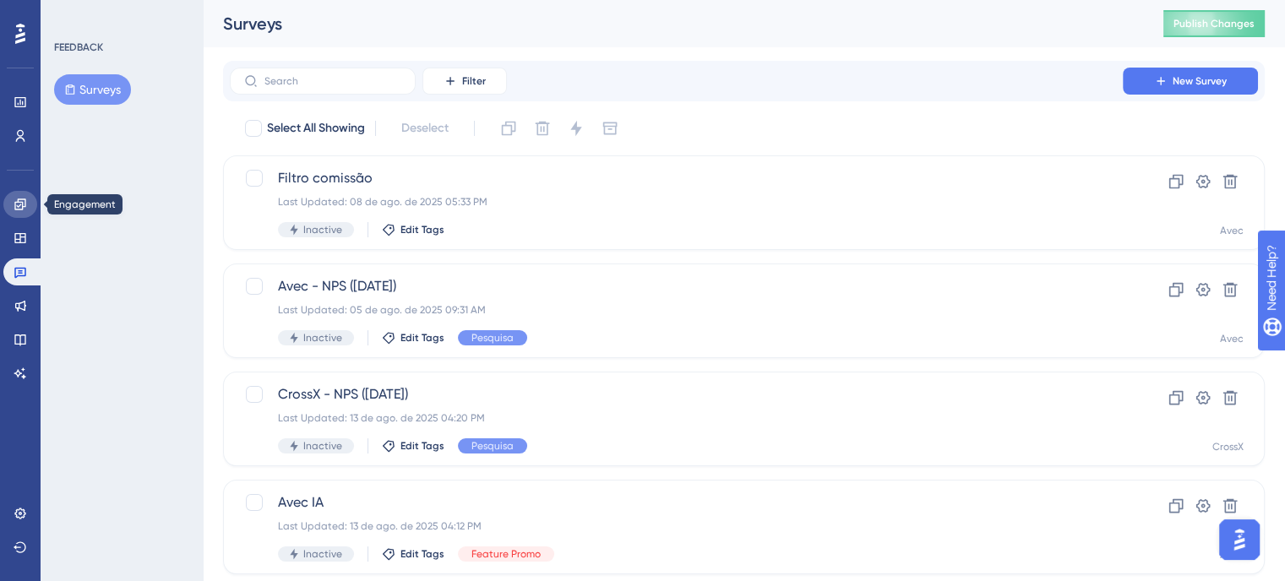
click at [14, 202] on icon at bounding box center [19, 203] width 11 height 11
